Goal: Task Accomplishment & Management: Use online tool/utility

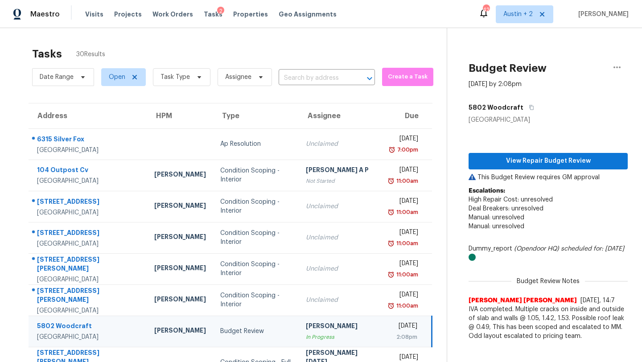
scroll to position [102, 0]
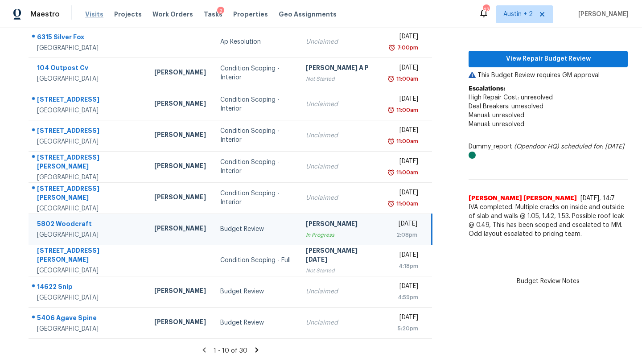
click at [99, 13] on span "Visits" at bounding box center [94, 14] width 18 height 9
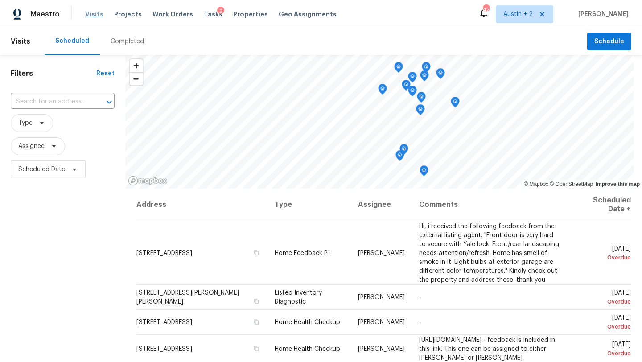
click at [85, 17] on span "Visits" at bounding box center [94, 14] width 18 height 9
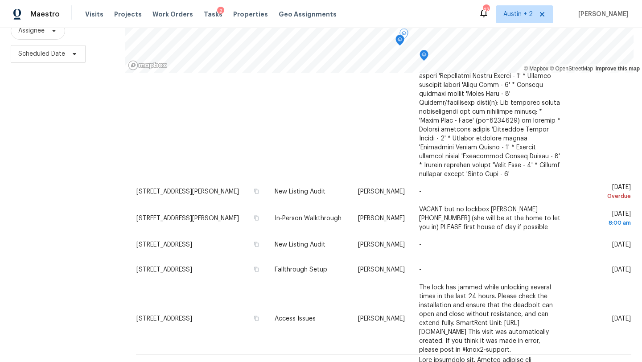
scroll to position [1255, 0]
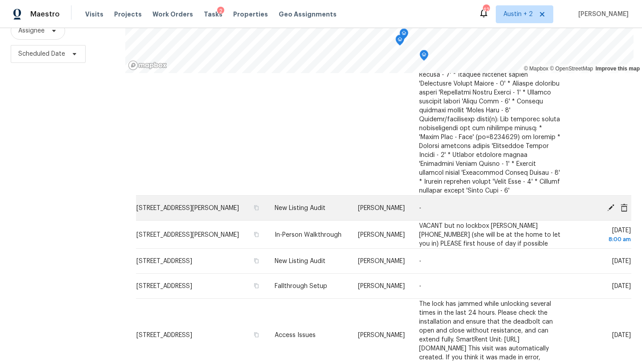
click at [609, 204] on icon at bounding box center [610, 207] width 7 height 7
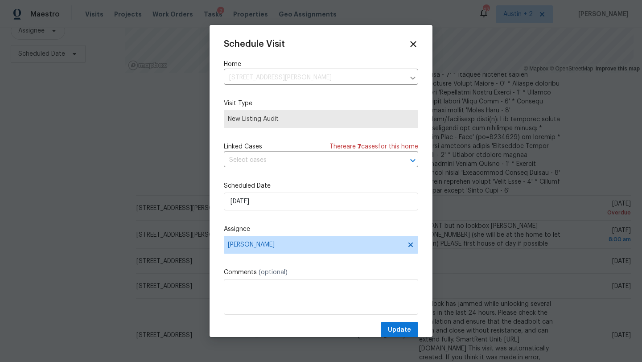
click at [241, 214] on div "Schedule Visit Home [STREET_ADDRESS][PERSON_NAME] ​ Visit Type New Listing Audi…" at bounding box center [321, 188] width 194 height 299
click at [252, 193] on div "Scheduled Date [DATE]" at bounding box center [321, 196] width 194 height 29
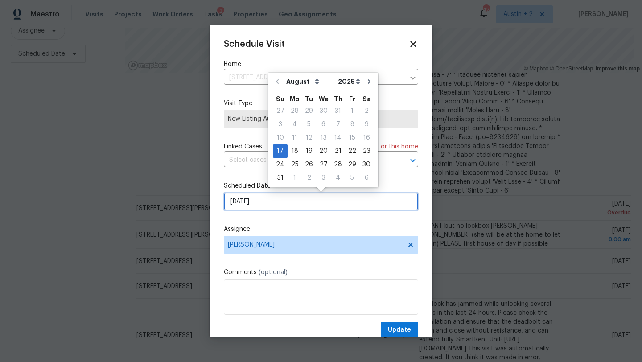
click at [251, 200] on input "[DATE]" at bounding box center [321, 202] width 194 height 18
click at [291, 150] on div "18" at bounding box center [295, 151] width 14 height 12
type input "[DATE]"
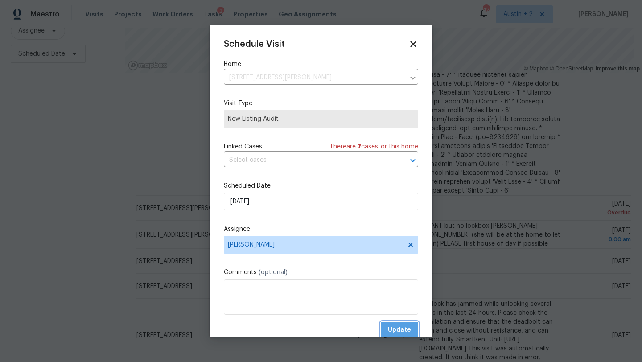
click at [396, 327] on span "Update" at bounding box center [399, 330] width 23 height 11
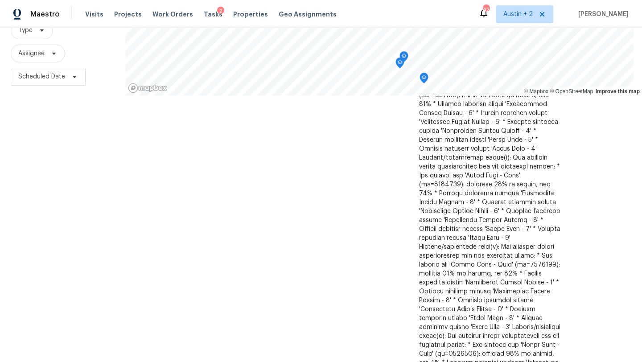
scroll to position [0, 0]
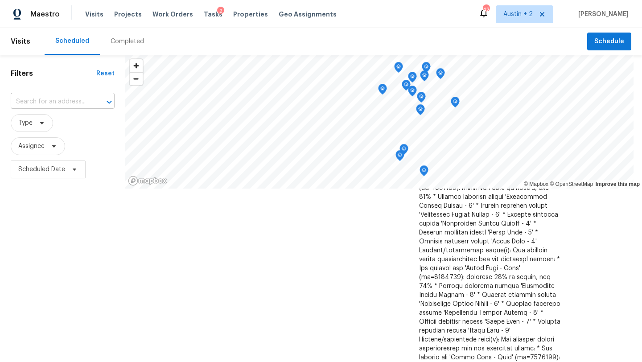
click at [66, 100] on input "text" at bounding box center [50, 102] width 79 height 14
type input "pepper"
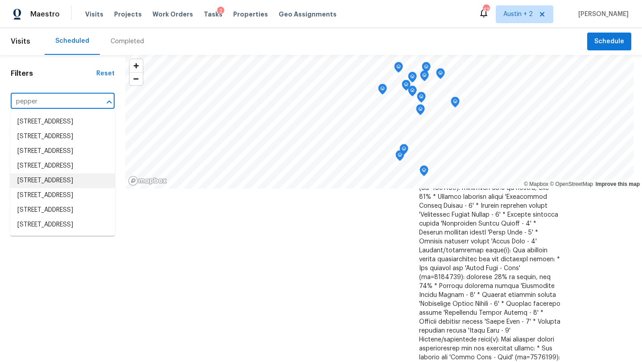
scroll to position [55, 0]
click at [71, 197] on li "[STREET_ADDRESS]" at bounding box center [62, 195] width 105 height 15
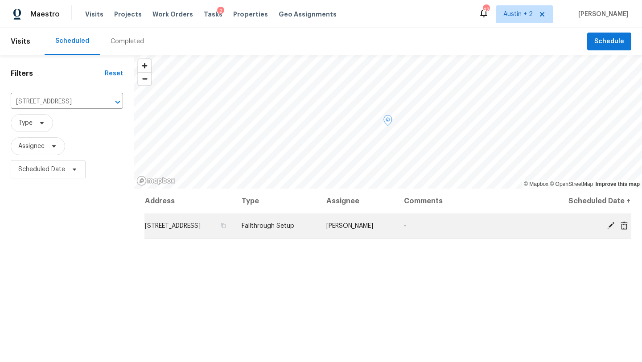
click at [624, 226] on icon at bounding box center [624, 226] width 8 height 8
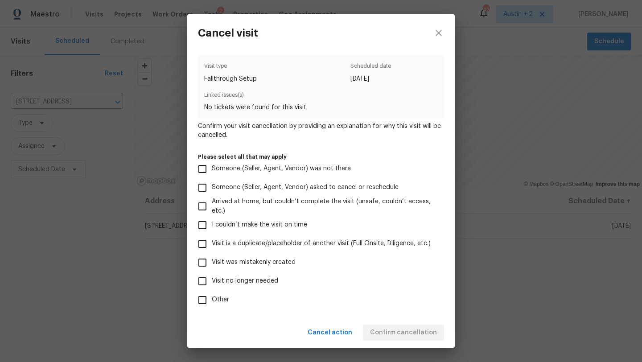
click at [269, 265] on span "Visit was mistakenly created" at bounding box center [254, 262] width 84 height 9
click at [212, 265] on input "Visit was mistakenly created" at bounding box center [202, 262] width 19 height 19
checkbox input "true"
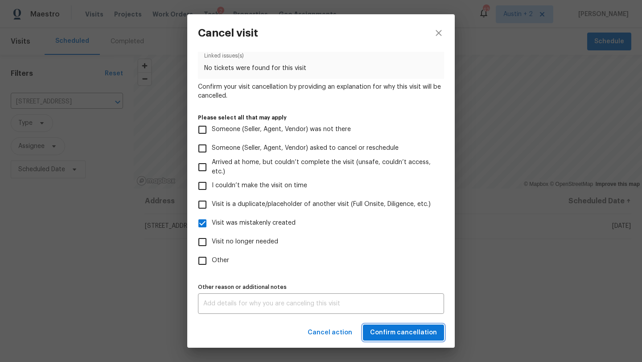
click at [408, 333] on span "Confirm cancellation" at bounding box center [403, 332] width 67 height 11
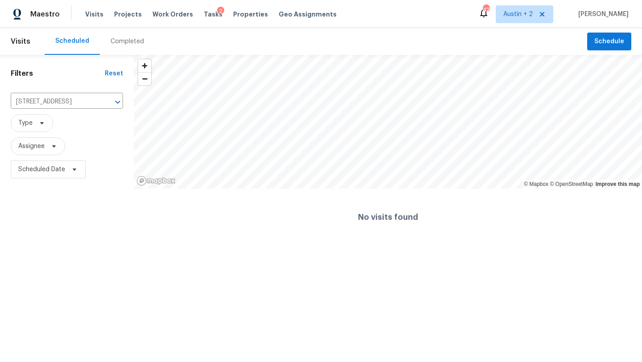
click at [205, 19] on div "Visits Projects Work Orders Tasks 2 Properties Geo Assignments" at bounding box center [216, 14] width 262 height 18
click at [205, 14] on span "Tasks" at bounding box center [213, 14] width 19 height 6
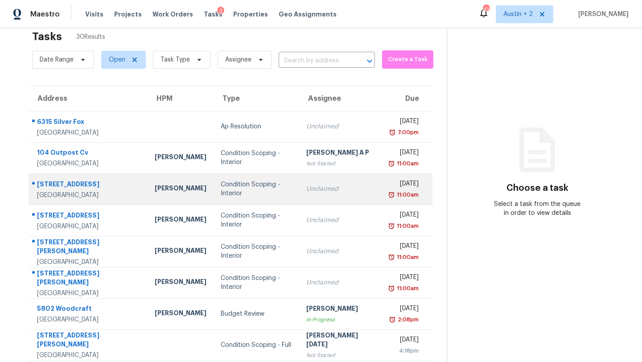
scroll to position [15, 0]
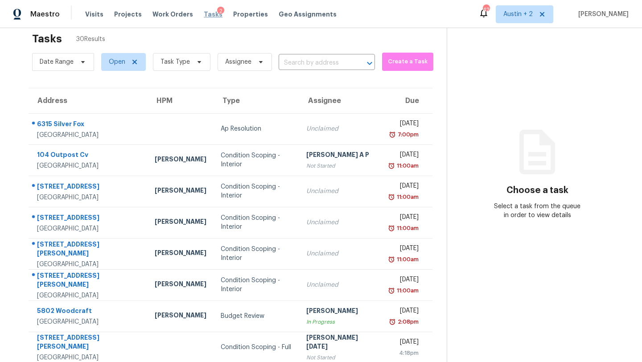
click at [204, 13] on span "Tasks" at bounding box center [213, 14] width 19 height 6
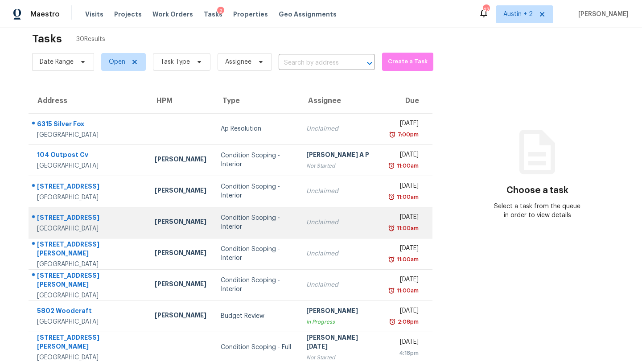
scroll to position [102, 0]
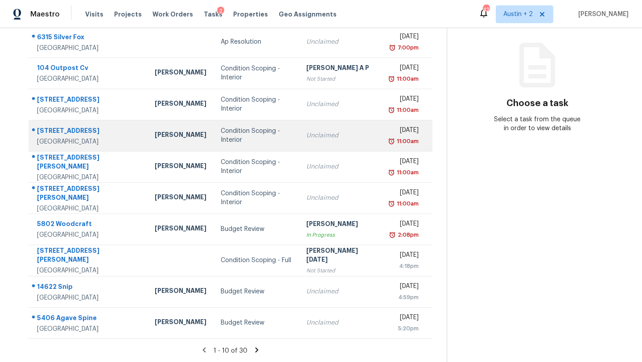
click at [233, 227] on div "Budget Review" at bounding box center [257, 229] width 72 height 9
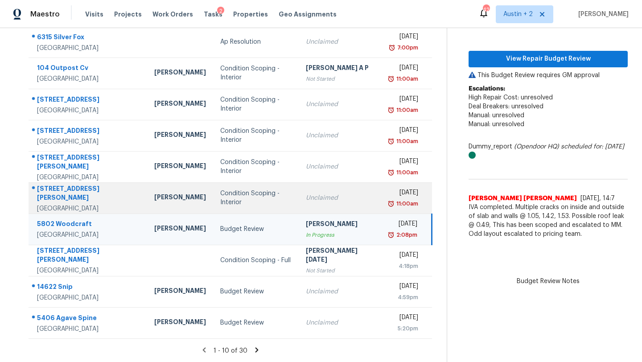
scroll to position [0, 0]
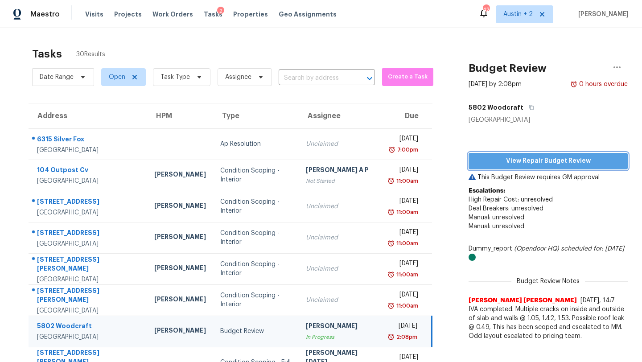
click at [488, 158] on span "View Repair Budget Review" at bounding box center [548, 161] width 145 height 11
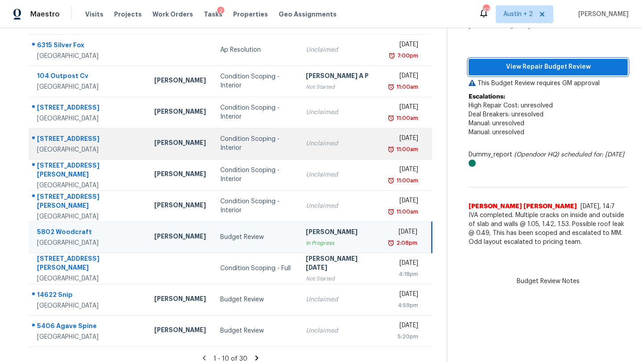
scroll to position [102, 0]
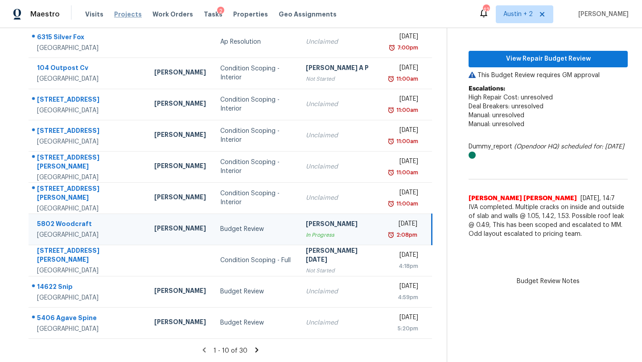
click at [134, 15] on span "Projects" at bounding box center [128, 14] width 28 height 9
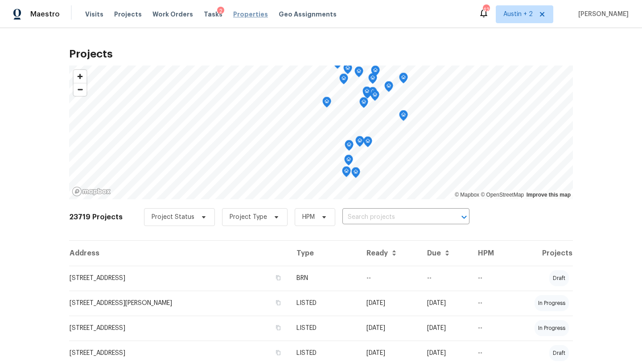
click at [233, 12] on span "Properties" at bounding box center [250, 14] width 35 height 9
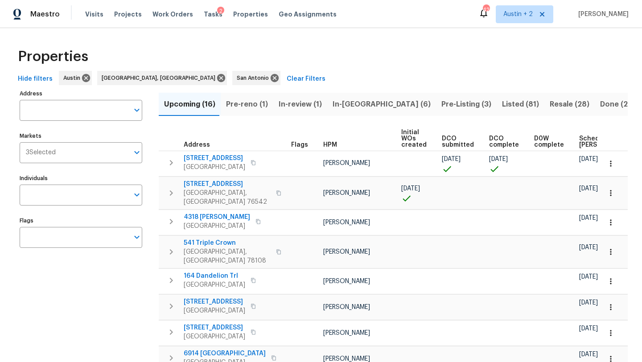
click at [347, 106] on span "In-[GEOGRAPHIC_DATA] (6)" at bounding box center [382, 104] width 98 height 12
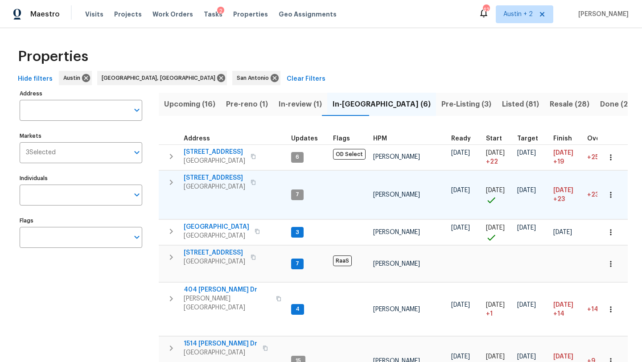
click at [213, 178] on span "[STREET_ADDRESS]" at bounding box center [215, 177] width 62 height 9
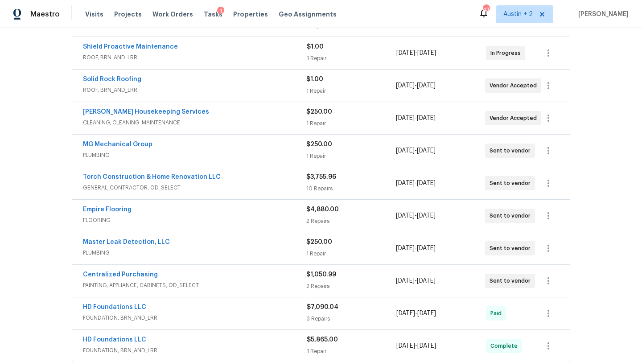
scroll to position [194, 0]
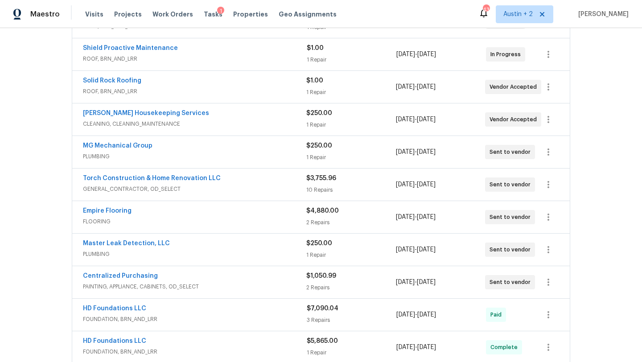
click at [248, 182] on div "Torch Construction & Home Renovation LLC" at bounding box center [194, 179] width 223 height 11
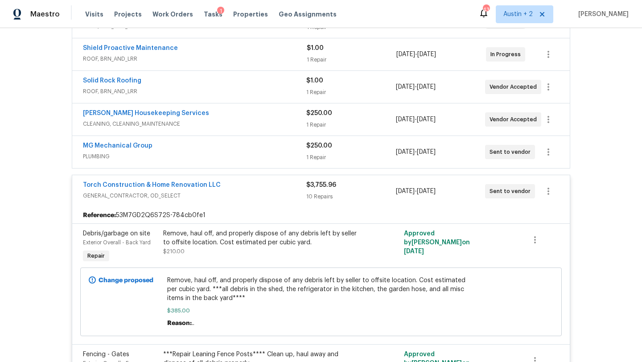
scroll to position [617, 0]
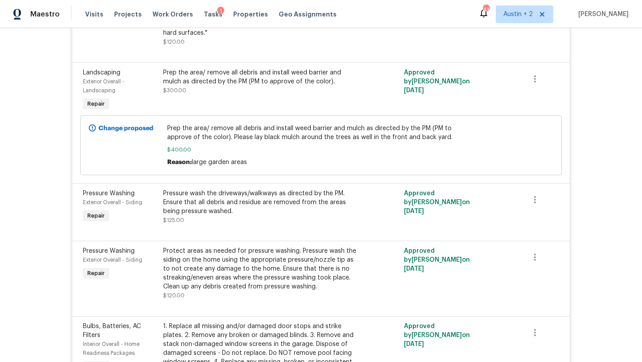
click at [279, 275] on div "Protect areas as needed for pressure washing. Pressure wash the siding on the h…" at bounding box center [260, 269] width 195 height 45
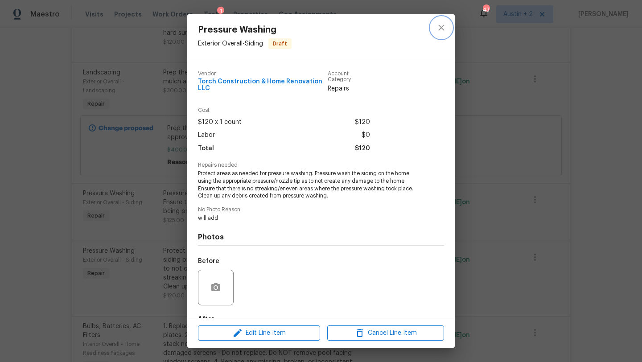
click at [440, 27] on icon "close" at bounding box center [441, 27] width 11 height 11
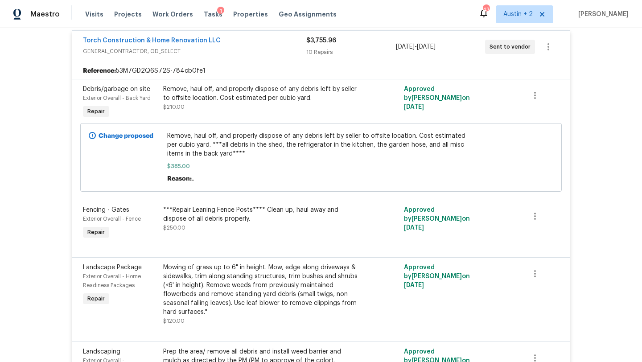
scroll to position [0, 0]
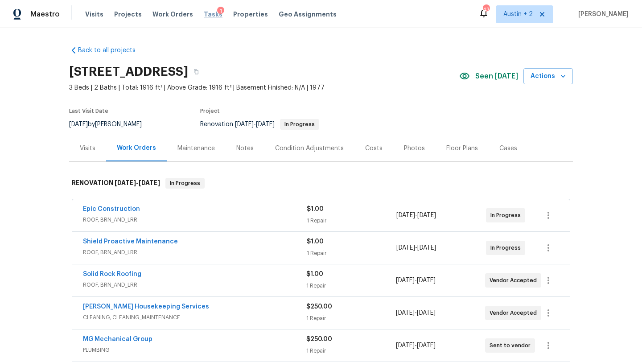
click at [204, 14] on span "Tasks" at bounding box center [213, 14] width 19 height 6
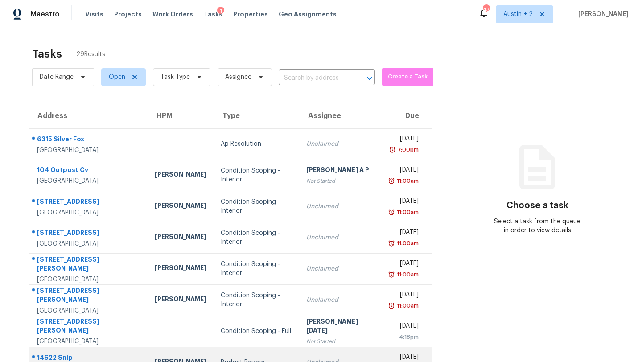
scroll to position [102, 0]
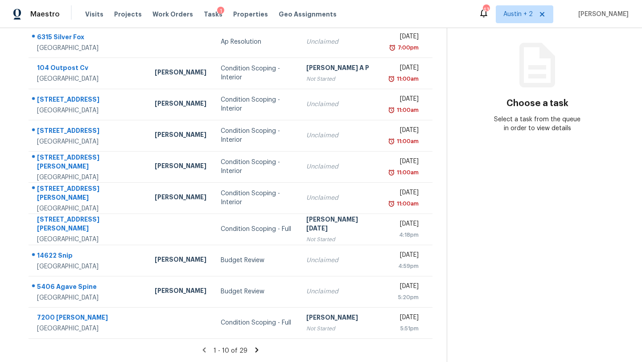
click at [256, 351] on icon at bounding box center [257, 349] width 3 height 5
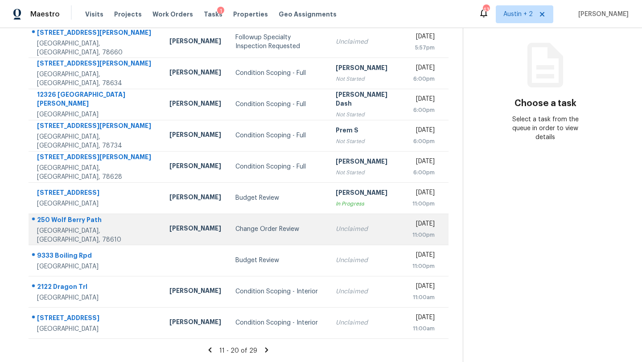
click at [244, 222] on td "Change Order Review" at bounding box center [278, 229] width 100 height 31
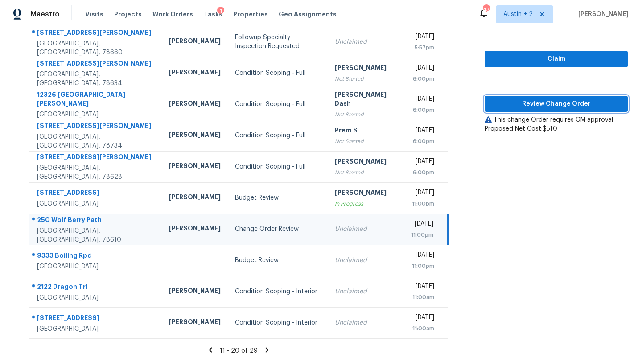
click at [538, 108] on span "Review Change Order" at bounding box center [556, 104] width 129 height 11
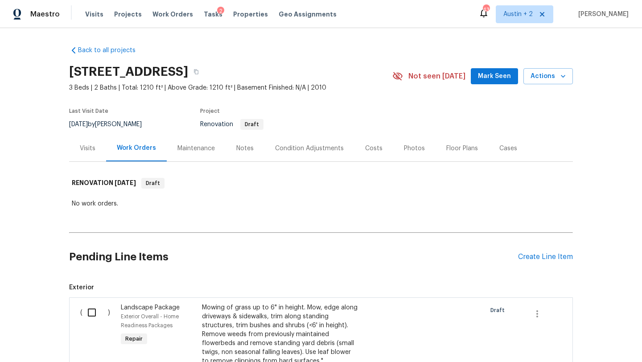
click at [491, 78] on span "Mark Seen" at bounding box center [494, 76] width 33 height 11
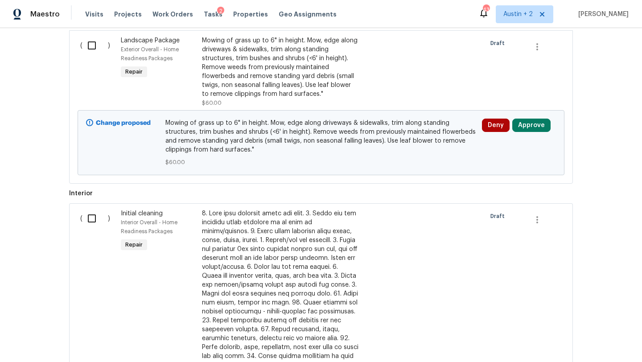
scroll to position [269, 0]
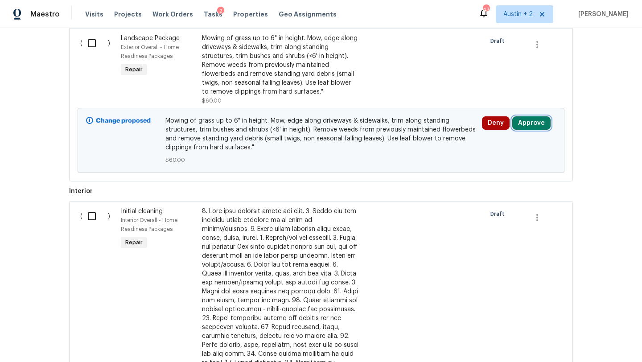
click at [531, 124] on button "Approve" at bounding box center [531, 122] width 38 height 13
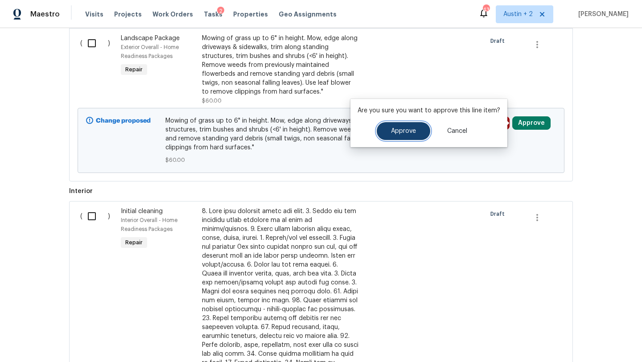
click at [385, 132] on button "Approve" at bounding box center [404, 131] width 54 height 18
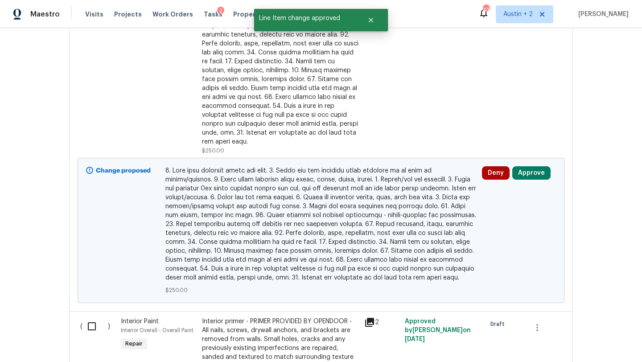
scroll to position [572, 0]
click at [527, 165] on button "Approve" at bounding box center [531, 171] width 38 height 13
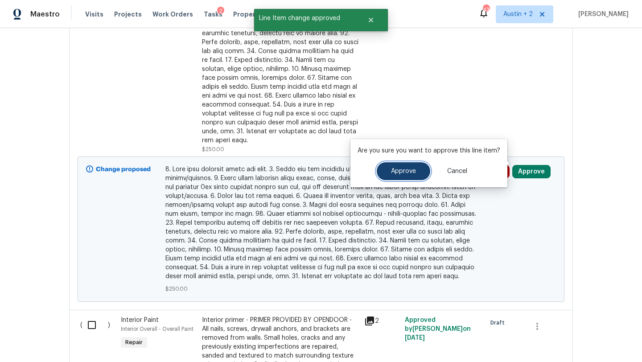
click at [388, 176] on button "Approve" at bounding box center [404, 171] width 54 height 18
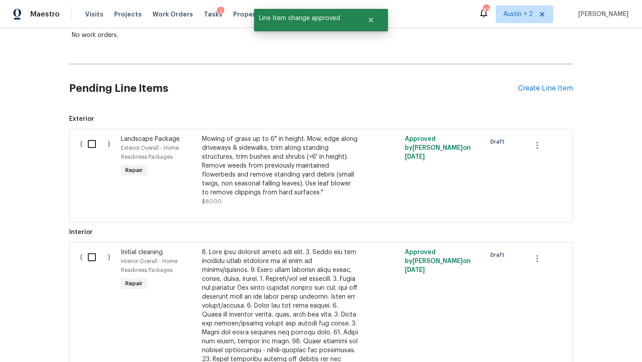
scroll to position [0, 0]
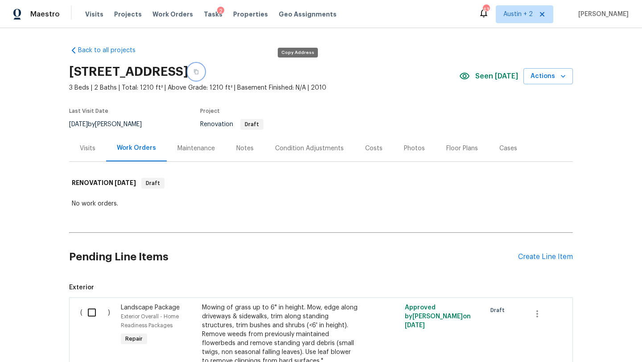
click at [204, 71] on button "button" at bounding box center [196, 72] width 16 height 16
click at [251, 153] on div "Notes" at bounding box center [245, 148] width 39 height 26
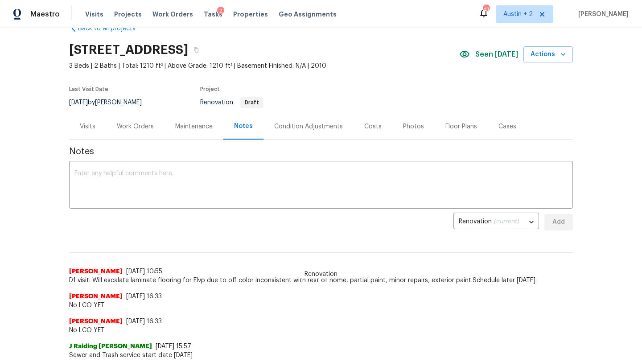
scroll to position [21, 0]
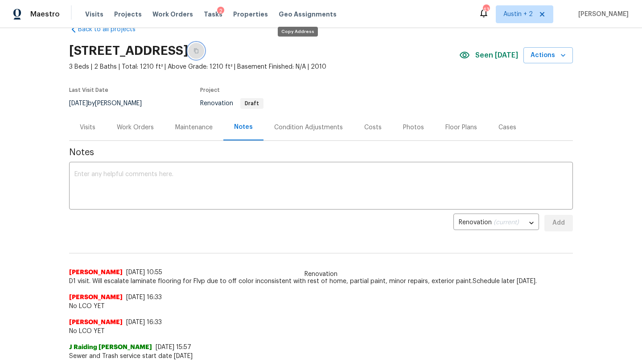
click at [199, 52] on icon "button" at bounding box center [196, 50] width 5 height 5
click at [204, 16] on span "Tasks" at bounding box center [213, 14] width 19 height 6
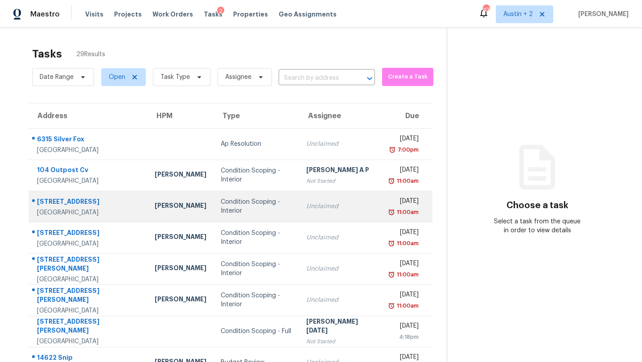
scroll to position [102, 0]
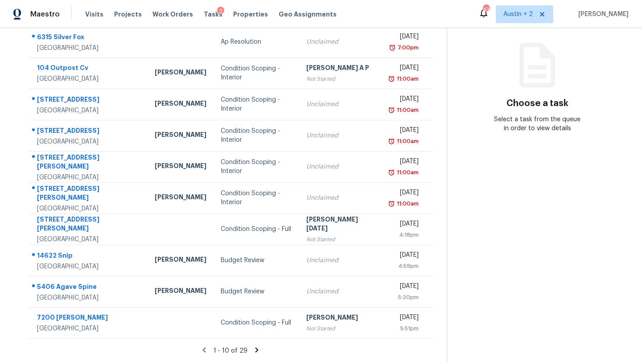
click at [253, 350] on icon at bounding box center [257, 350] width 8 height 8
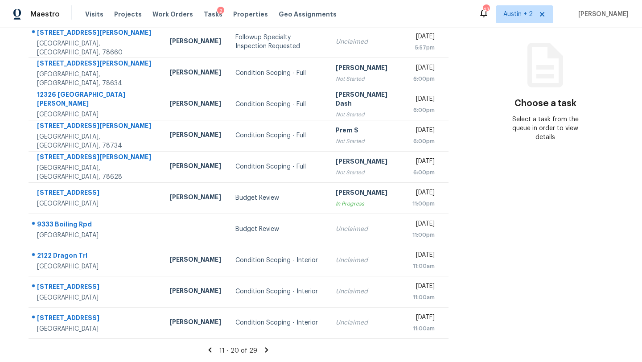
click at [263, 352] on icon at bounding box center [267, 350] width 8 height 8
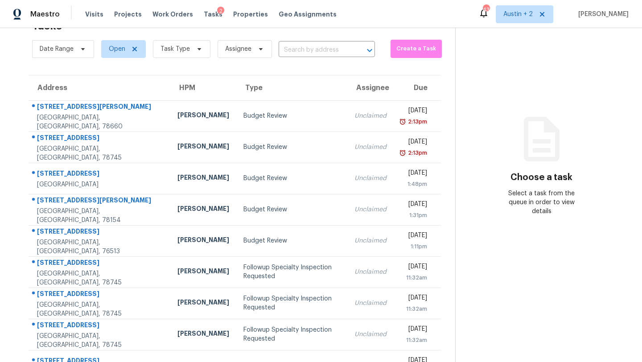
scroll to position [71, 0]
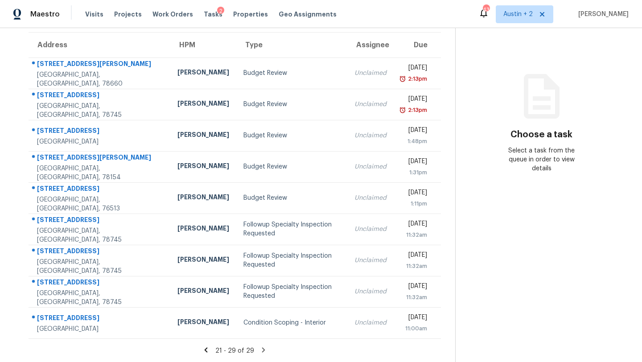
click at [260, 349] on icon at bounding box center [264, 350] width 8 height 8
click at [262, 349] on icon at bounding box center [263, 349] width 3 height 5
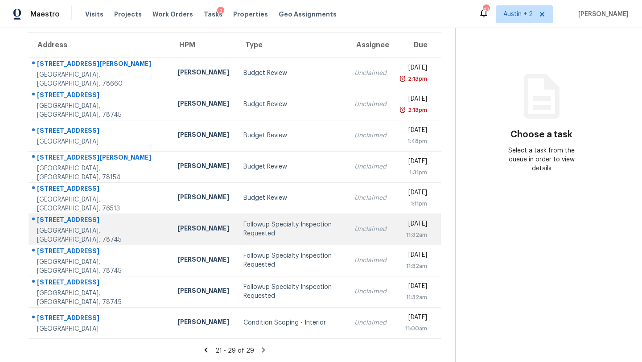
scroll to position [0, 0]
